Goal: Book appointment/travel/reservation

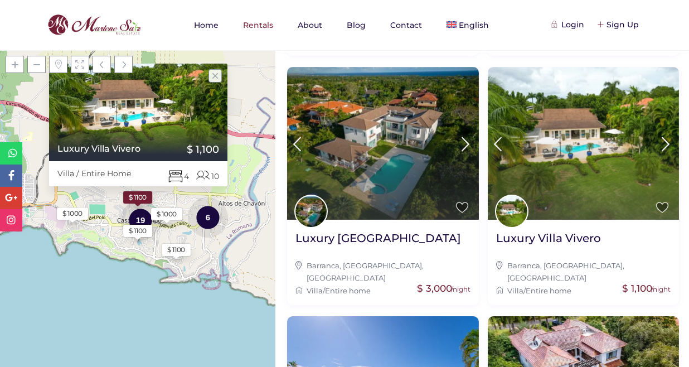
scroll to position [418, 0]
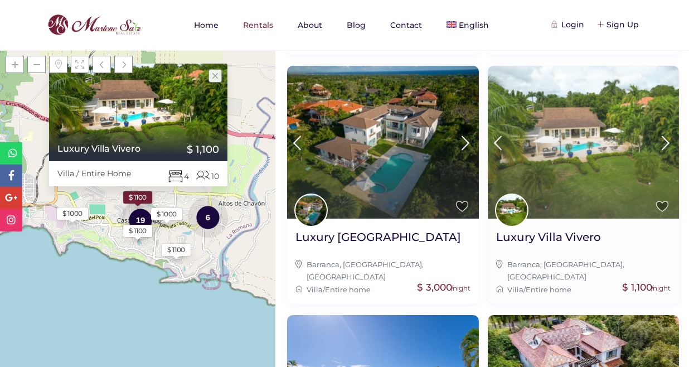
click at [664, 133] on icon at bounding box center [665, 143] width 23 height 21
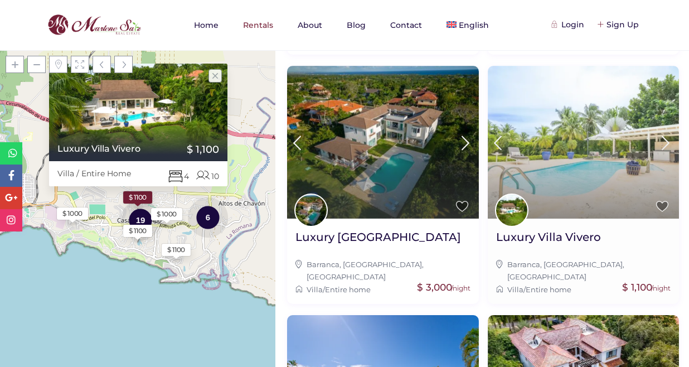
click at [664, 133] on icon at bounding box center [665, 143] width 23 height 21
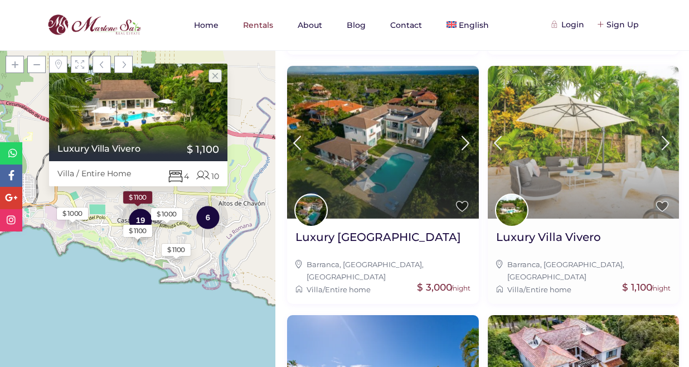
click at [664, 133] on icon at bounding box center [665, 143] width 23 height 21
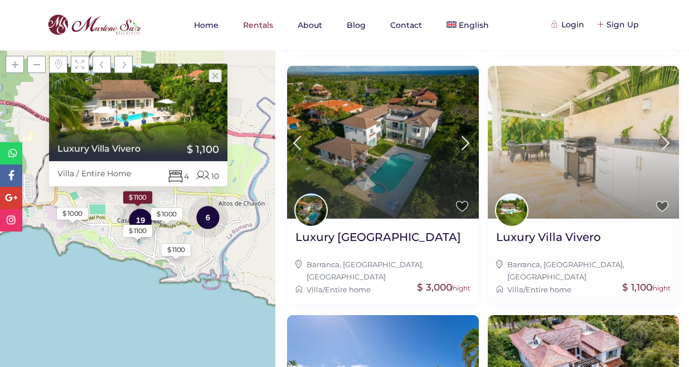
click at [664, 133] on icon at bounding box center [665, 143] width 23 height 21
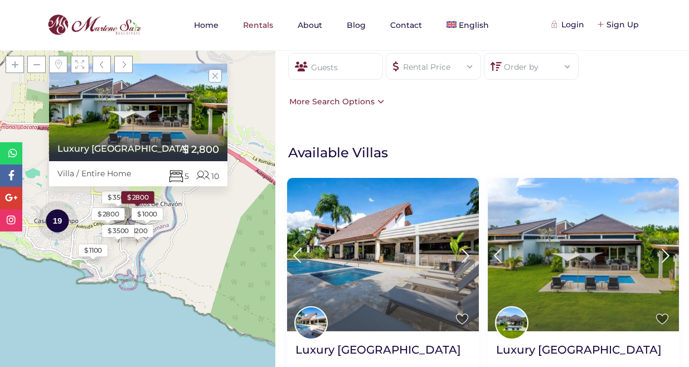
scroll to position [0, 0]
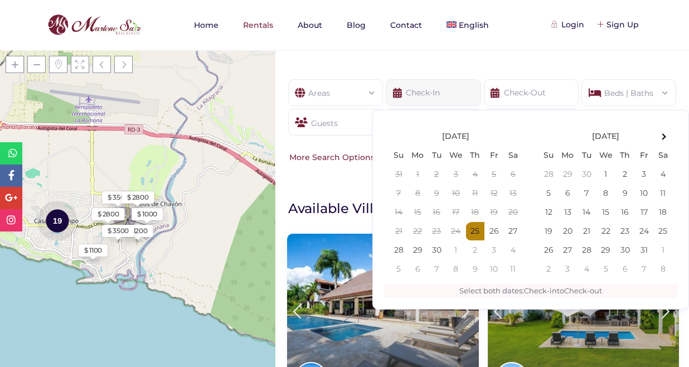
click at [436, 99] on input "text" at bounding box center [433, 92] width 95 height 27
click at [663, 134] on span at bounding box center [663, 137] width 6 height 6
type input "[DATE]"
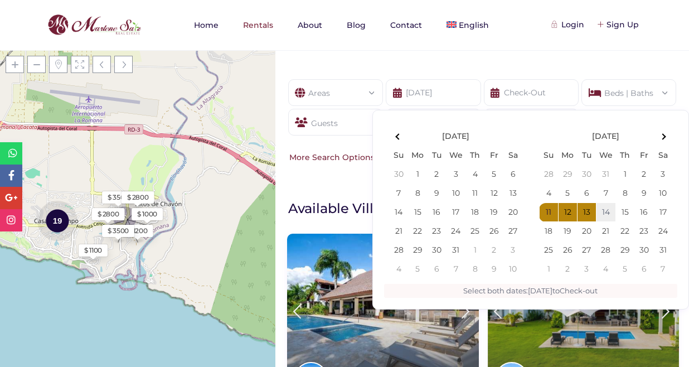
type input "[DATE]"
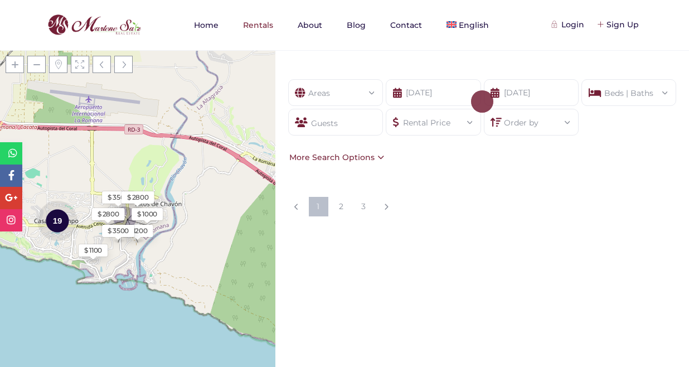
click at [312, 124] on div "Guests" at bounding box center [335, 122] width 95 height 27
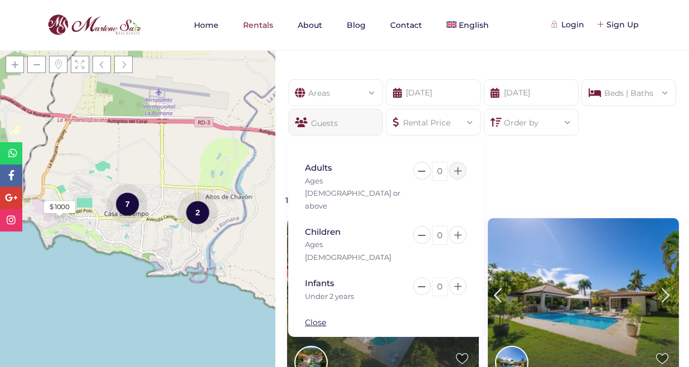
click at [458, 174] on icon at bounding box center [458, 170] width 7 height 7
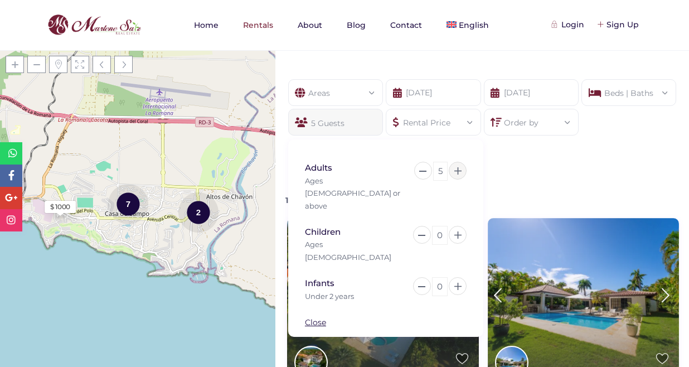
click at [458, 174] on icon at bounding box center [458, 170] width 7 height 7
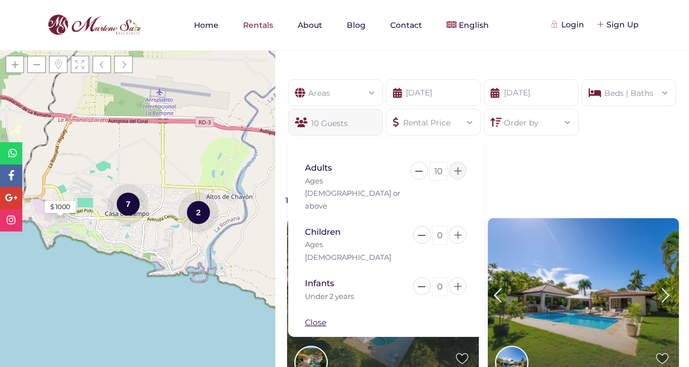
click at [458, 174] on icon at bounding box center [458, 170] width 7 height 7
click at [422, 172] on button at bounding box center [421, 171] width 18 height 18
click at [516, 180] on div "Areas All Areas [GEOGRAPHIC_DATA], [GEOGRAPHIC_DATA] (1) [GEOGRAPHIC_DATA], [GE…" at bounding box center [483, 121] width 414 height 118
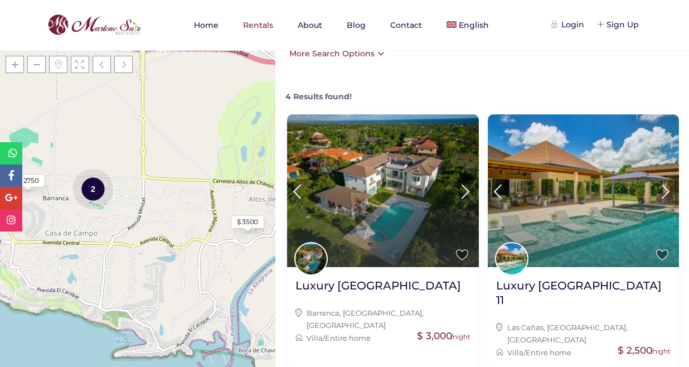
scroll to position [104, 0]
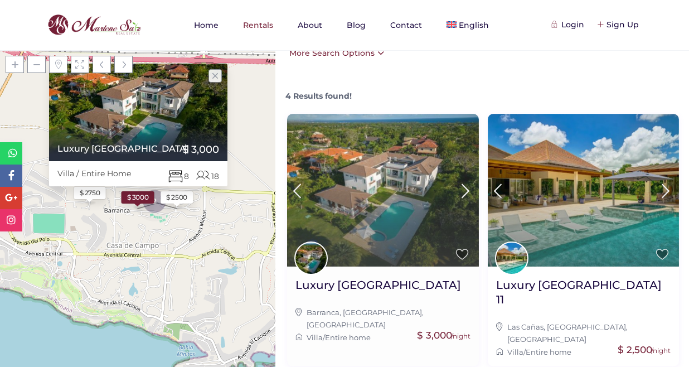
click at [466, 192] on icon at bounding box center [465, 191] width 23 height 21
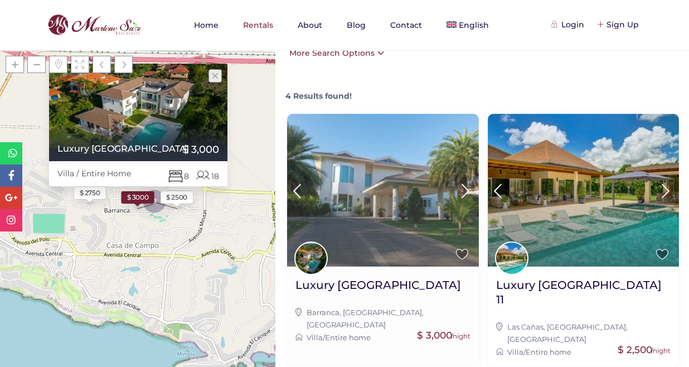
click at [466, 191] on icon at bounding box center [465, 191] width 23 height 21
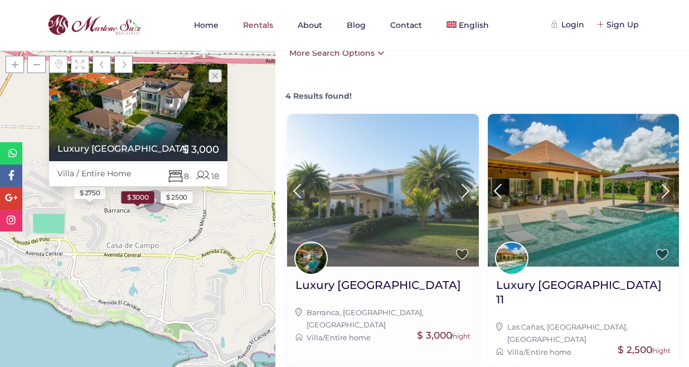
click at [466, 191] on icon at bounding box center [465, 191] width 23 height 21
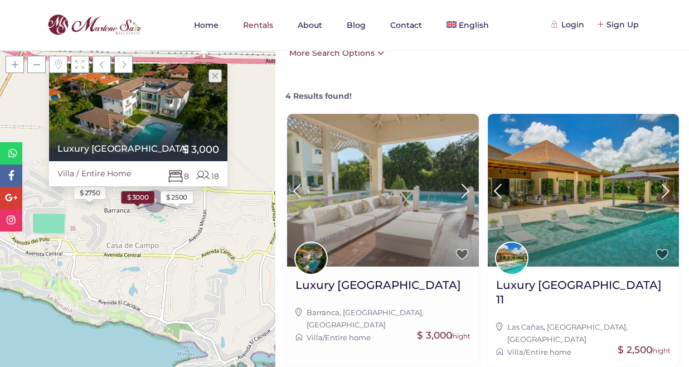
click at [466, 191] on icon at bounding box center [465, 191] width 23 height 21
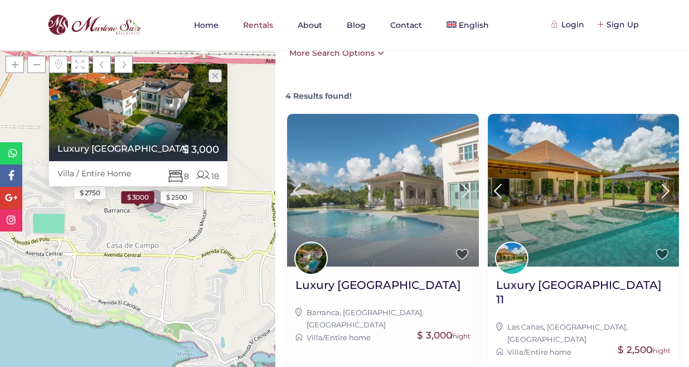
click at [466, 191] on icon at bounding box center [465, 191] width 23 height 21
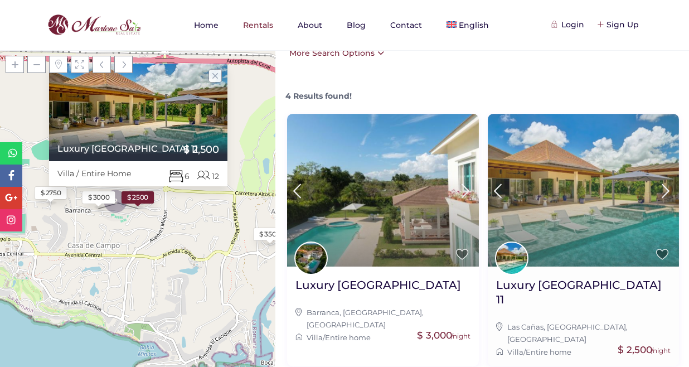
click at [665, 187] on icon at bounding box center [665, 191] width 23 height 21
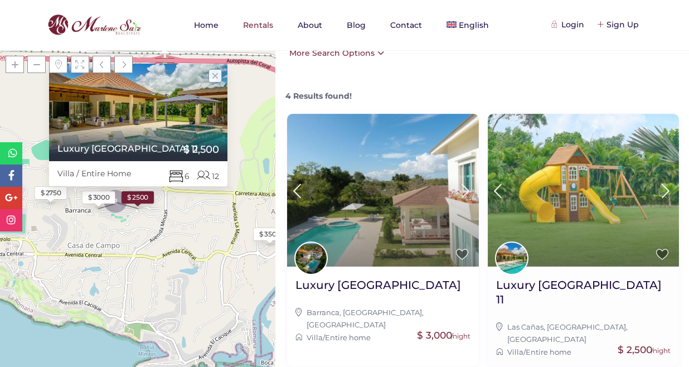
click at [665, 187] on icon at bounding box center [665, 191] width 23 height 21
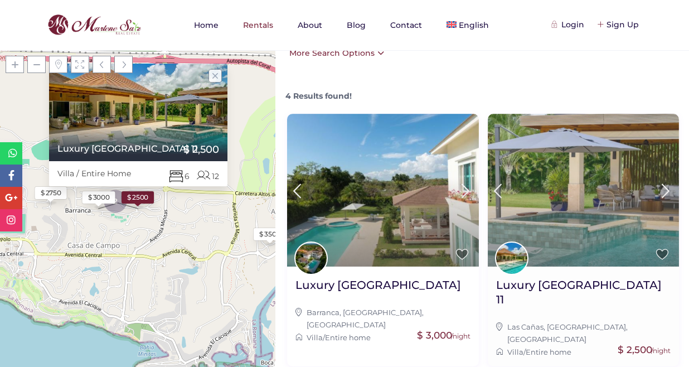
click at [665, 187] on icon at bounding box center [665, 191] width 23 height 21
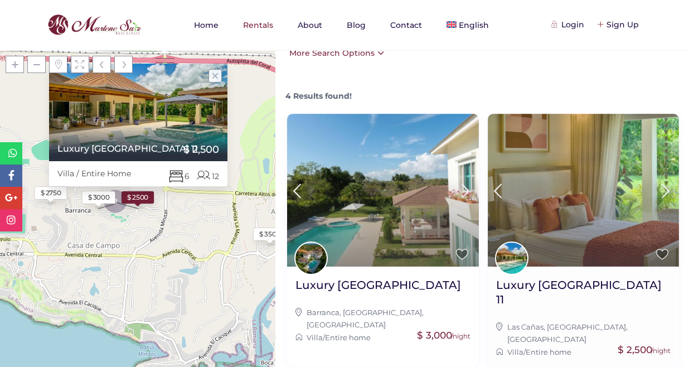
click at [665, 187] on icon at bounding box center [665, 191] width 23 height 21
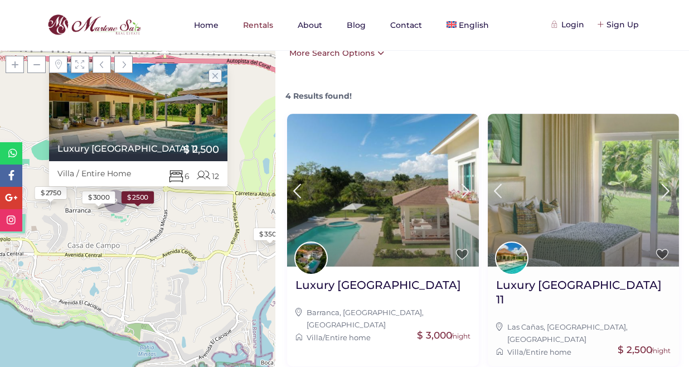
click at [665, 187] on icon at bounding box center [665, 191] width 23 height 21
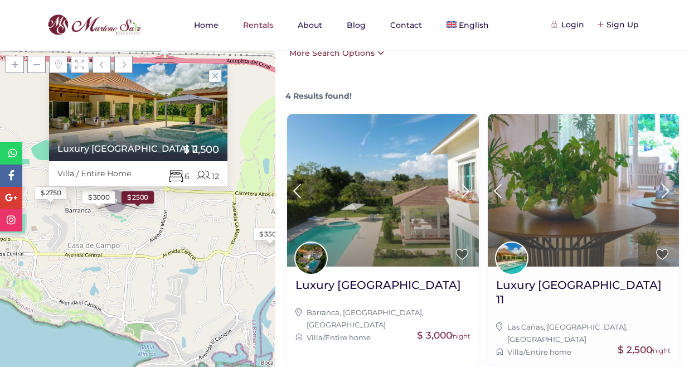
click at [665, 188] on icon at bounding box center [665, 191] width 23 height 21
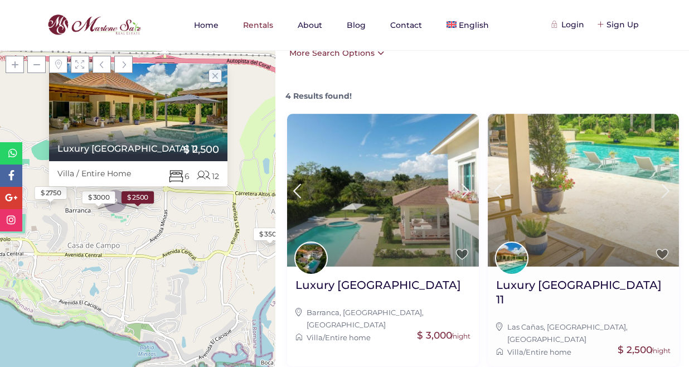
click at [665, 188] on icon at bounding box center [665, 191] width 23 height 21
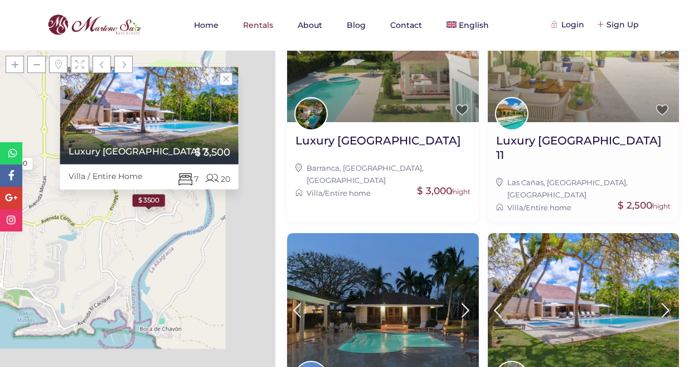
scroll to position [313, 0]
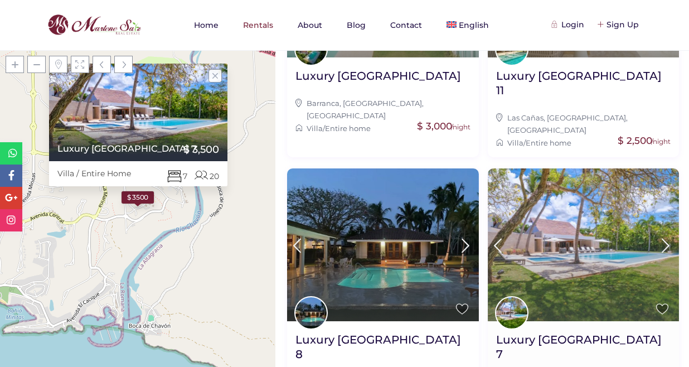
click at [665, 235] on icon at bounding box center [665, 245] width 23 height 21
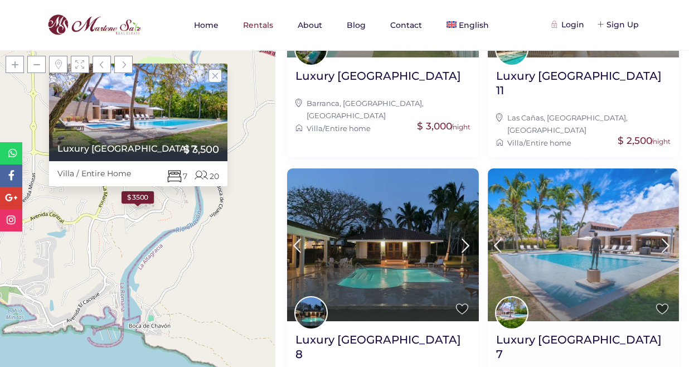
click at [665, 235] on icon at bounding box center [665, 245] width 23 height 21
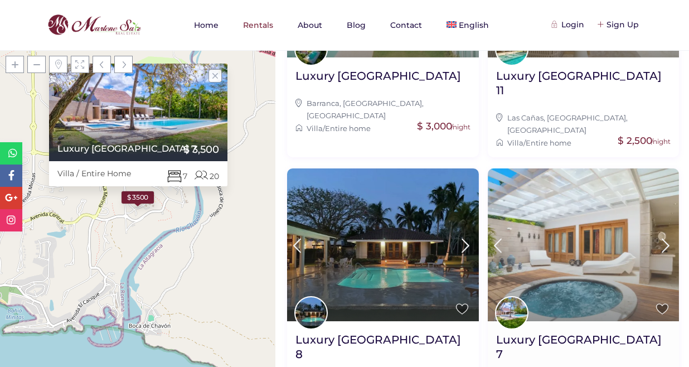
click at [665, 235] on icon at bounding box center [665, 245] width 23 height 21
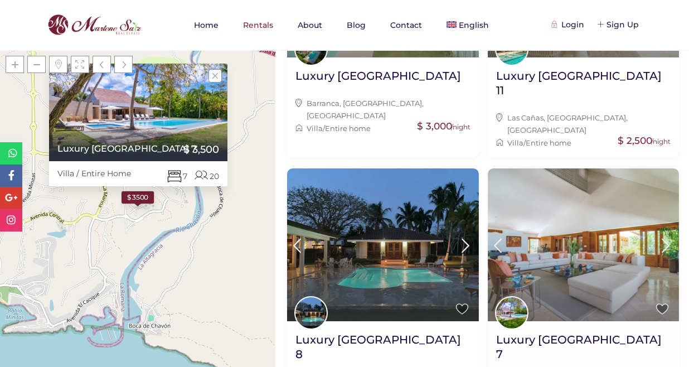
click at [665, 235] on icon at bounding box center [665, 245] width 23 height 21
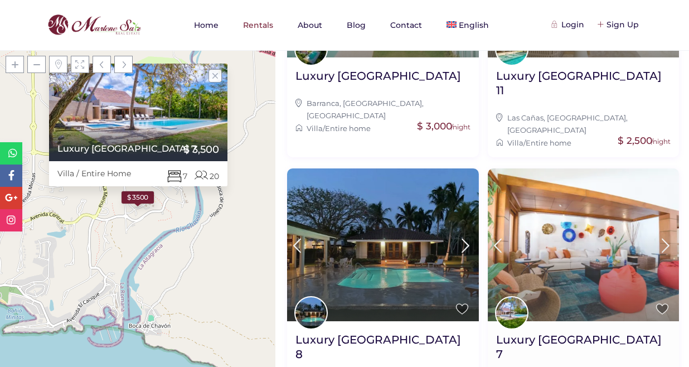
click at [665, 235] on icon at bounding box center [665, 245] width 23 height 21
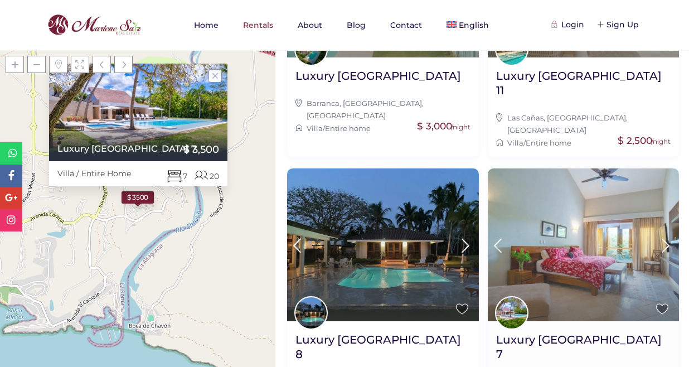
click at [665, 235] on icon at bounding box center [665, 245] width 23 height 21
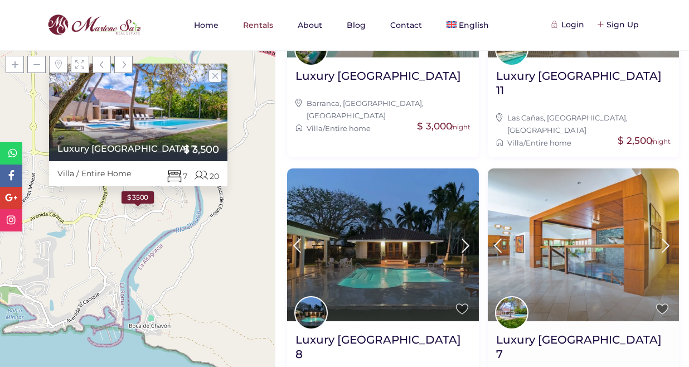
click at [665, 235] on icon at bounding box center [665, 245] width 23 height 21
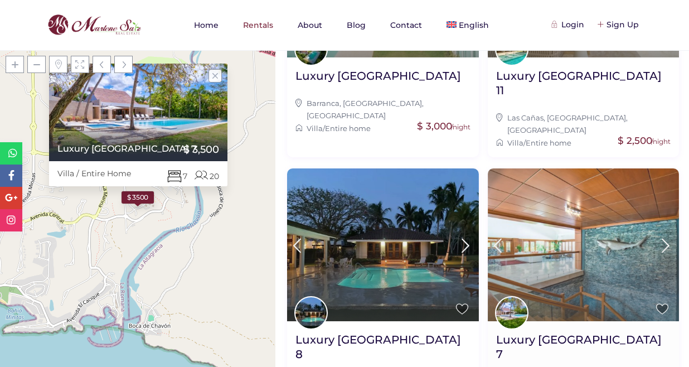
click at [665, 235] on icon at bounding box center [665, 245] width 23 height 21
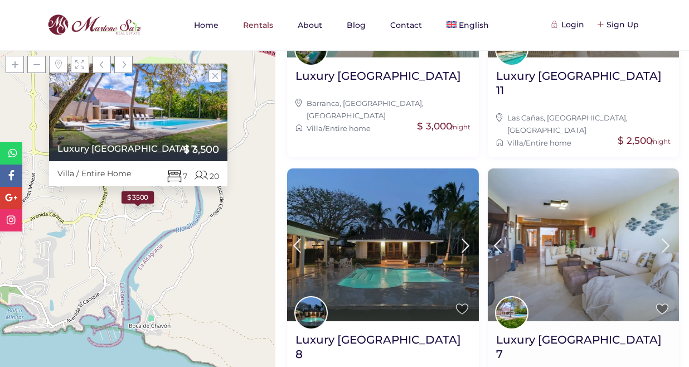
click at [665, 235] on icon at bounding box center [665, 245] width 23 height 21
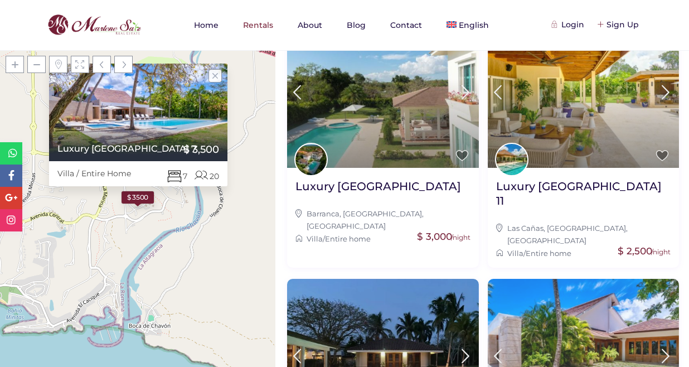
scroll to position [0, 0]
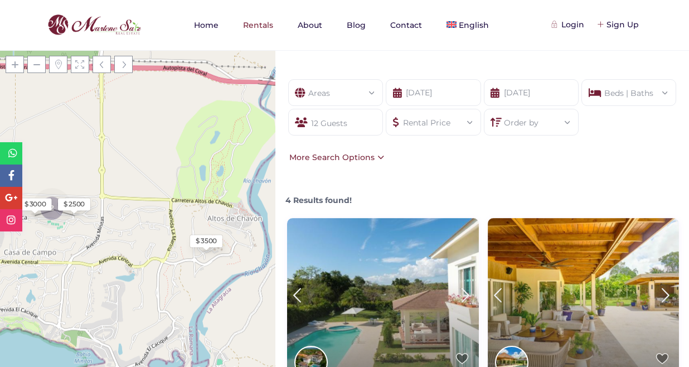
drag, startPoint x: 225, startPoint y: 228, endPoint x: 118, endPoint y: 233, distance: 106.7
click at [118, 234] on div "Loading Maps $ 3500 $ 2750 2 $ 2500 $ 3000 + − Leaflet | © OpenStreetMap contri…" at bounding box center [138, 208] width 276 height 317
